Goal: Task Accomplishment & Management: Complete application form

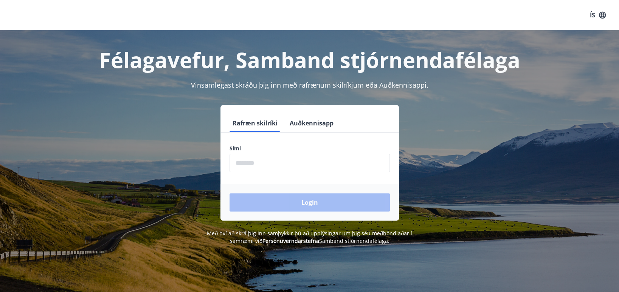
click at [270, 163] on input "phone" at bounding box center [309, 163] width 160 height 19
type input "********"
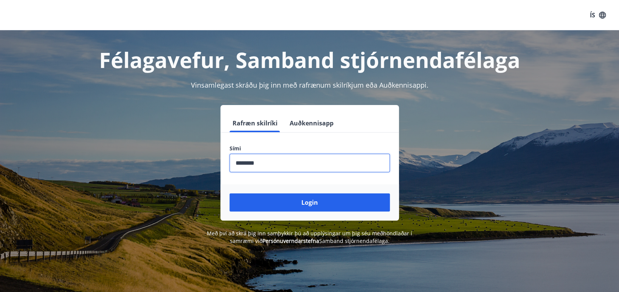
click at [304, 201] on button "Login" at bounding box center [309, 203] width 160 height 18
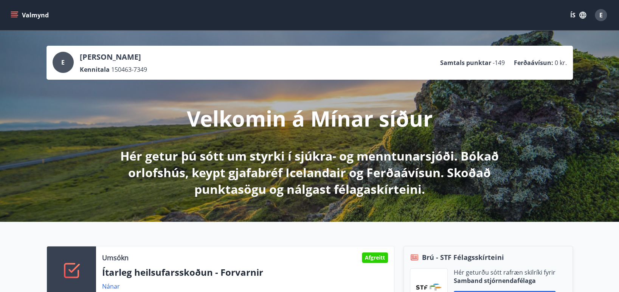
click at [14, 16] on icon "menu" at bounding box center [15, 15] width 8 height 8
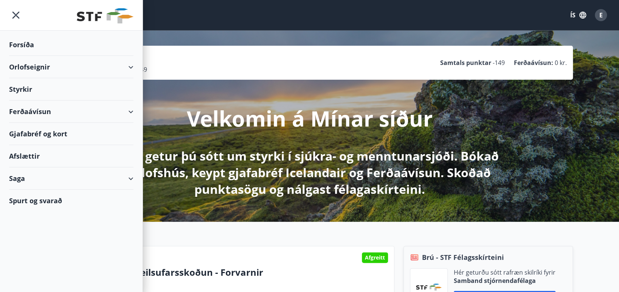
click at [19, 85] on div "Styrkir" at bounding box center [71, 89] width 124 height 22
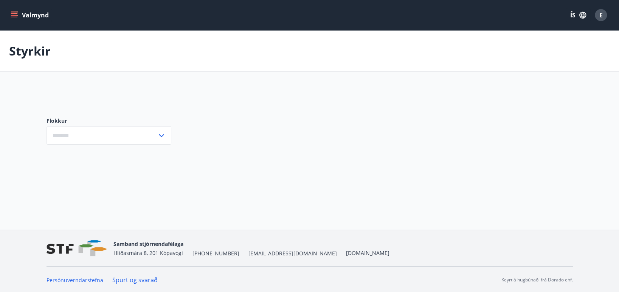
type input "***"
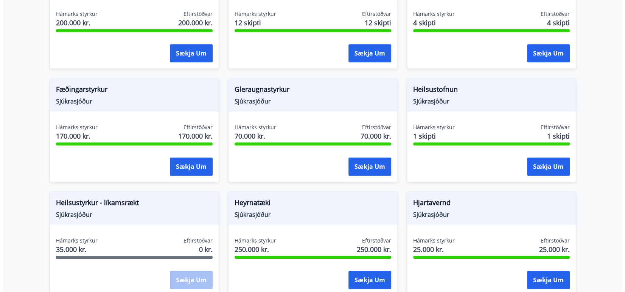
scroll to position [233, 0]
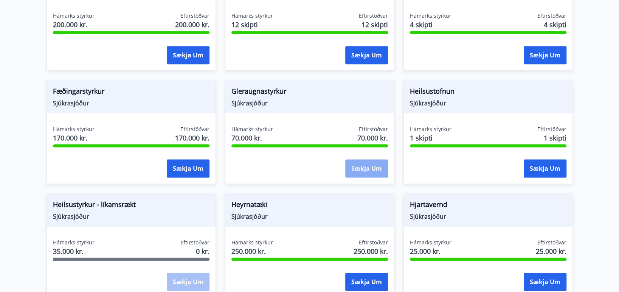
click at [361, 167] on button "Sækja um" at bounding box center [366, 169] width 43 height 18
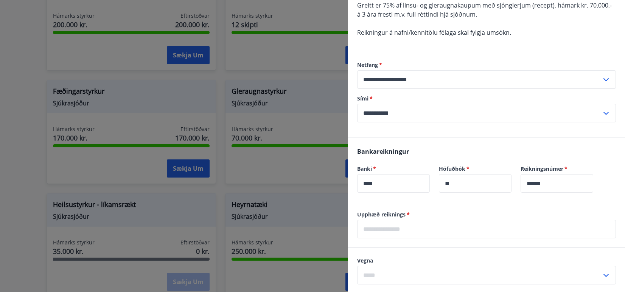
scroll to position [113, 0]
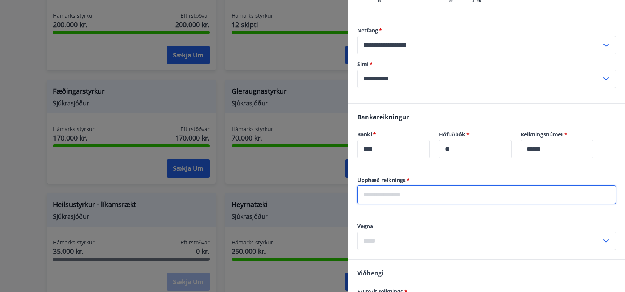
click at [401, 193] on input "text" at bounding box center [486, 195] width 259 height 19
type input "******"
click at [601, 239] on icon at bounding box center [605, 241] width 9 height 9
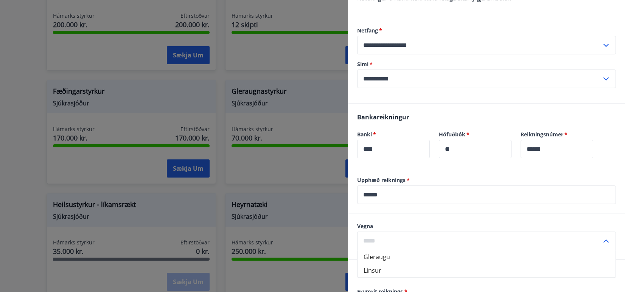
click at [474, 261] on li "Gleraugu" at bounding box center [486, 257] width 258 height 14
type input "********"
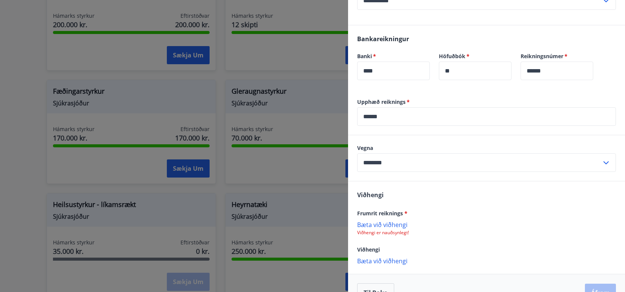
scroll to position [210, 0]
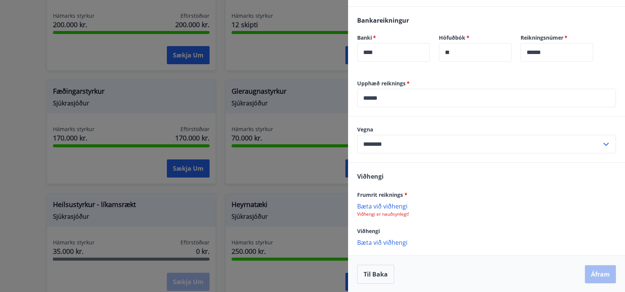
click at [372, 205] on p "Bæta við viðhengi" at bounding box center [486, 206] width 259 height 8
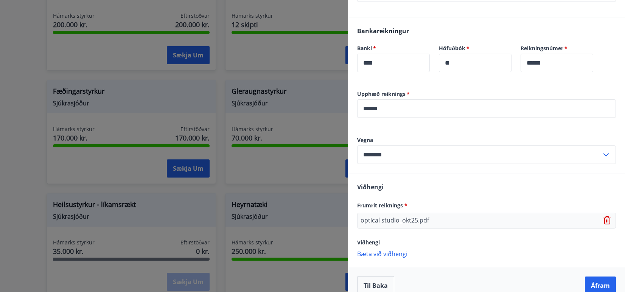
scroll to position [211, 0]
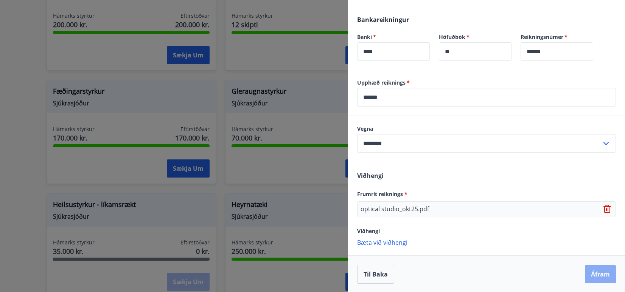
click at [593, 273] on button "Áfram" at bounding box center [599, 274] width 31 height 18
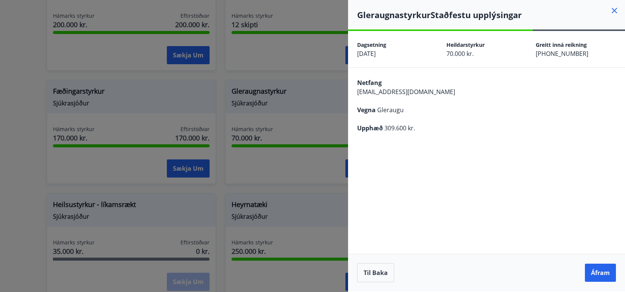
scroll to position [0, 0]
click at [593, 273] on button "Áfram" at bounding box center [599, 273] width 31 height 18
click at [610, 36] on icon "Close" at bounding box center [608, 37] width 5 height 5
click at [370, 273] on button "Til baka" at bounding box center [375, 272] width 37 height 19
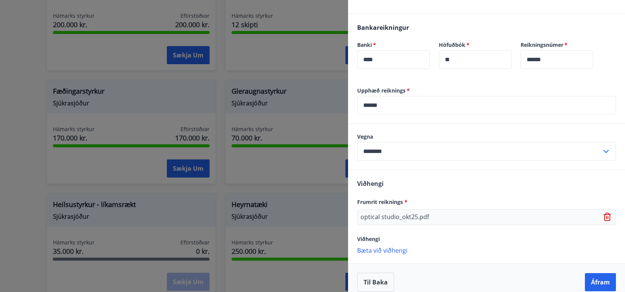
scroll to position [211, 0]
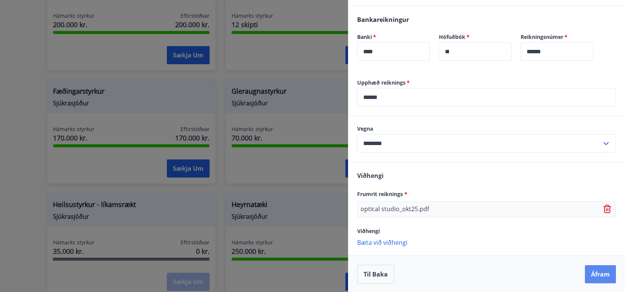
click at [591, 273] on button "Áfram" at bounding box center [599, 274] width 31 height 18
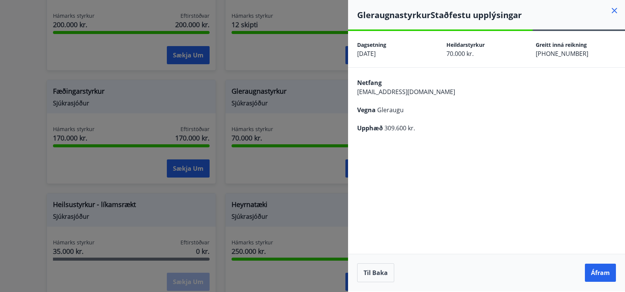
scroll to position [0, 0]
click at [605, 268] on button "Áfram" at bounding box center [599, 273] width 31 height 18
click at [609, 36] on icon "Close" at bounding box center [608, 37] width 5 height 5
click at [376, 273] on button "Til baka" at bounding box center [375, 272] width 37 height 19
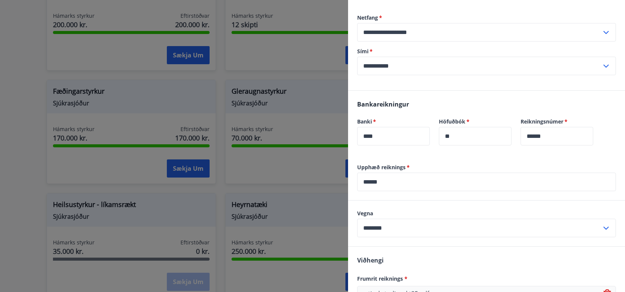
scroll to position [211, 0]
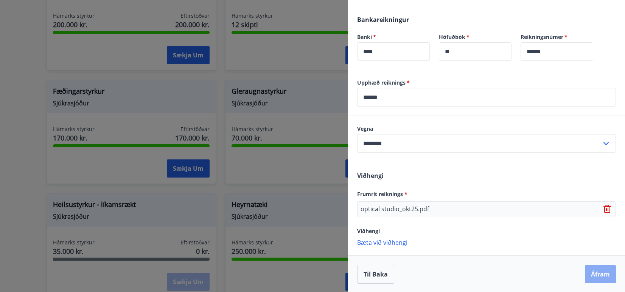
click at [593, 274] on button "Áfram" at bounding box center [599, 274] width 31 height 18
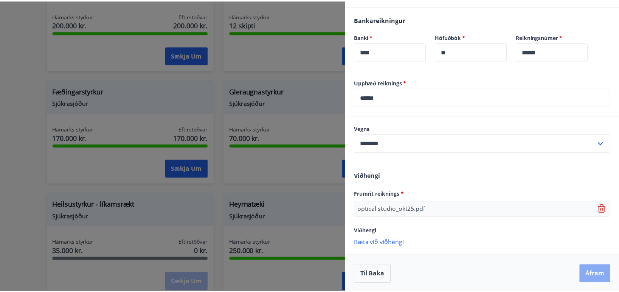
scroll to position [0, 0]
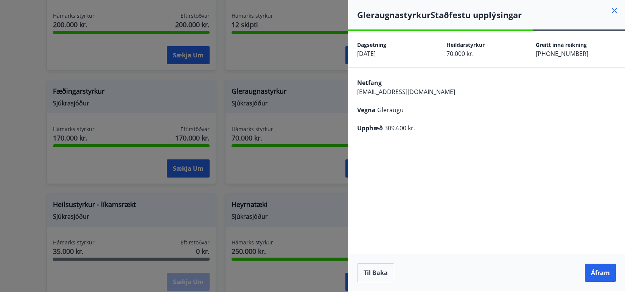
click at [593, 274] on button "Áfram" at bounding box center [599, 273] width 31 height 18
click at [609, 37] on icon "Close" at bounding box center [608, 37] width 5 height 5
click at [614, 8] on icon at bounding box center [613, 10] width 9 height 9
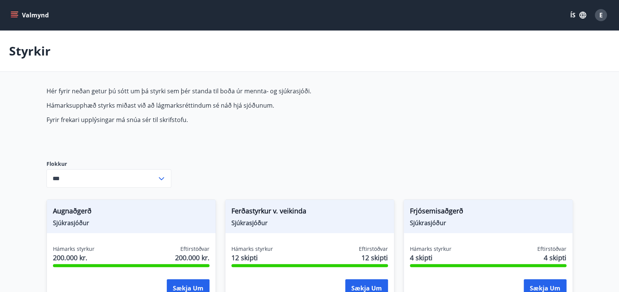
click at [13, 14] on icon "menu" at bounding box center [14, 13] width 7 height 1
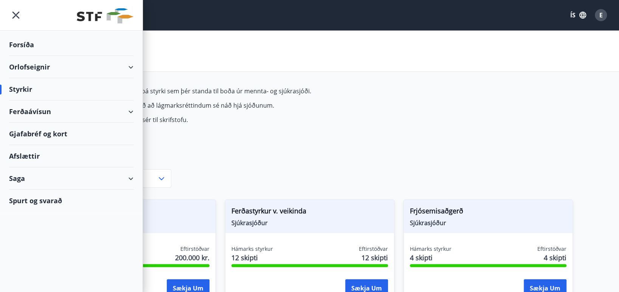
click at [559, 39] on div "Styrkir" at bounding box center [309, 51] width 619 height 41
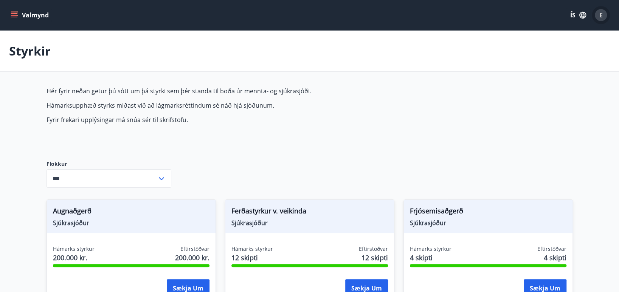
click at [599, 15] on span "E" at bounding box center [600, 15] width 3 height 8
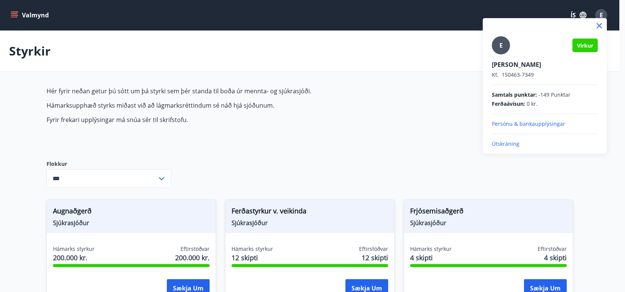
click at [507, 142] on p "Útskráning" at bounding box center [544, 144] width 106 height 8
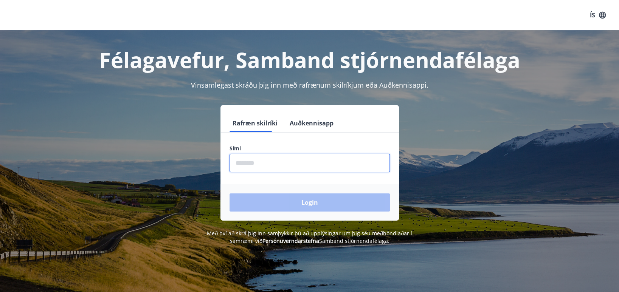
click at [254, 158] on input "phone" at bounding box center [309, 163] width 160 height 19
type input "********"
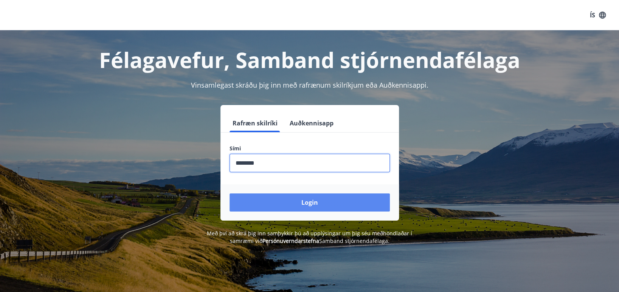
click at [303, 197] on button "Login" at bounding box center [309, 203] width 160 height 18
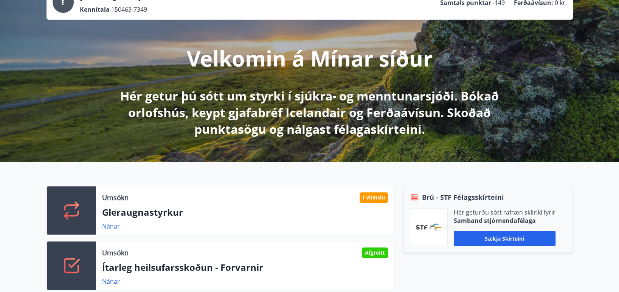
scroll to position [189, 0]
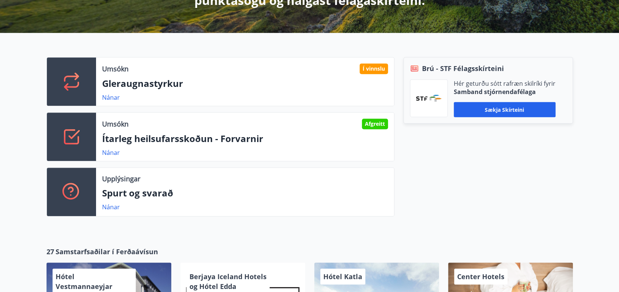
click at [436, 199] on div "Brú - STF Félagsskírteini Hér geturðu sótt rafræn skilríki fyrir Samband stjórn…" at bounding box center [483, 140] width 178 height 166
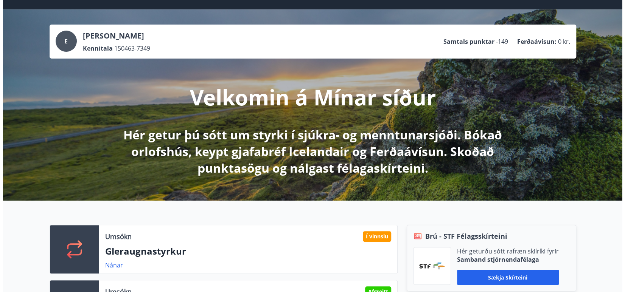
scroll to position [0, 0]
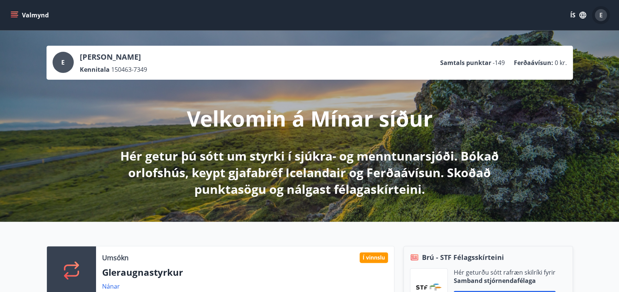
click at [601, 10] on div "E" at bounding box center [601, 15] width 12 height 12
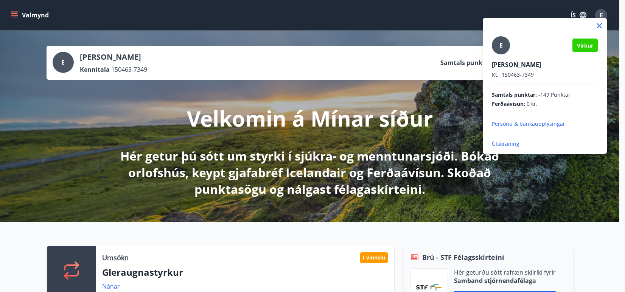
click at [498, 144] on p "Útskráning" at bounding box center [544, 144] width 106 height 8
